Goal: Check status: Check status

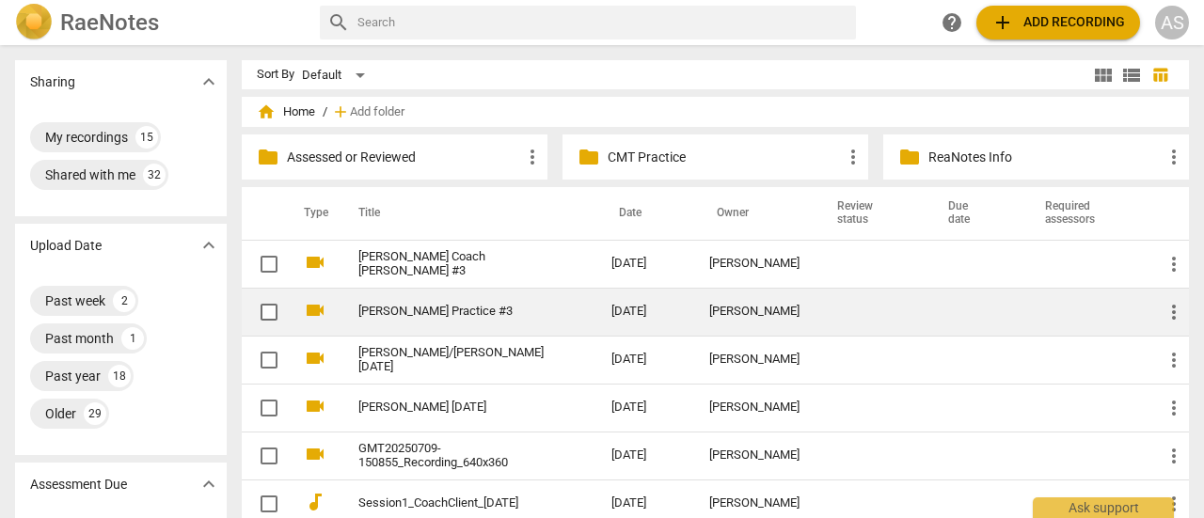
click at [396, 315] on link "[PERSON_NAME] Practice #3" at bounding box center [450, 312] width 185 height 14
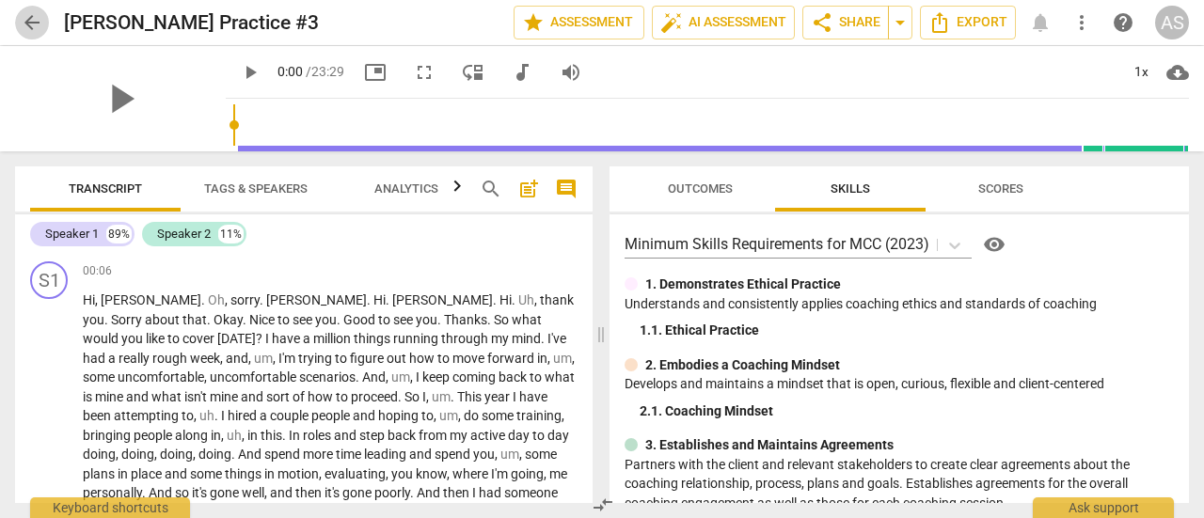
click at [31, 20] on span "arrow_back" at bounding box center [32, 22] width 23 height 23
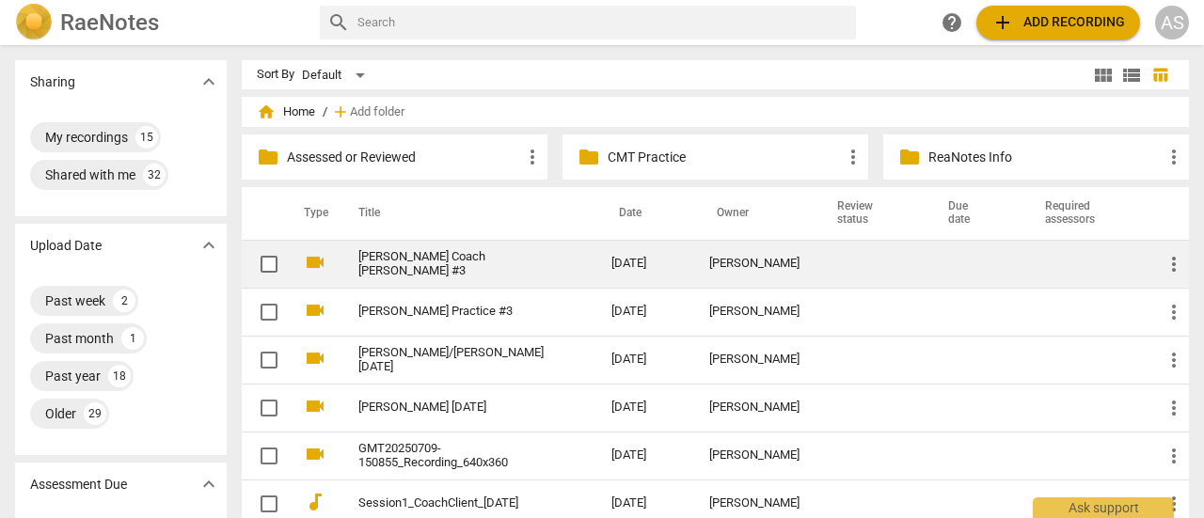
click at [425, 262] on link "[PERSON_NAME] Coach [PERSON_NAME] #3" at bounding box center [450, 264] width 185 height 28
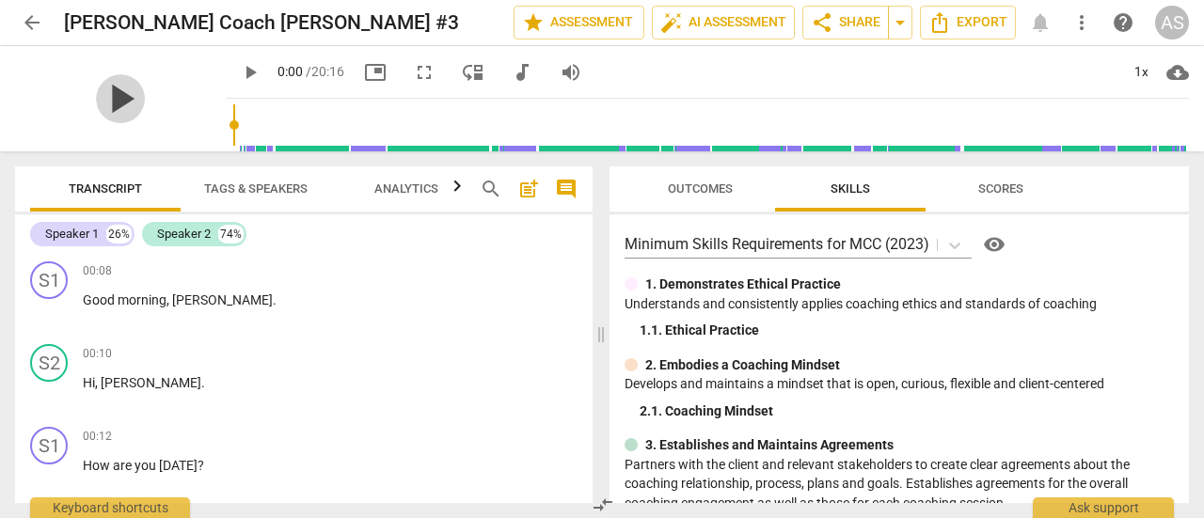
click at [102, 74] on span "play_arrow" at bounding box center [120, 98] width 49 height 49
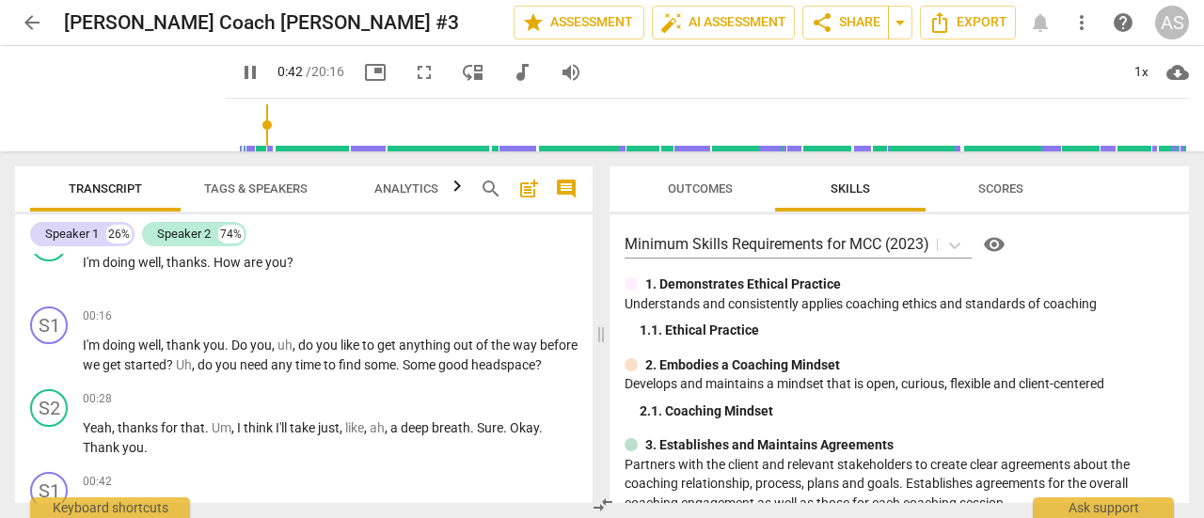
click at [239, 70] on span "pause" at bounding box center [250, 72] width 23 height 23
type input "43"
